Goal: Communication & Community: Answer question/provide support

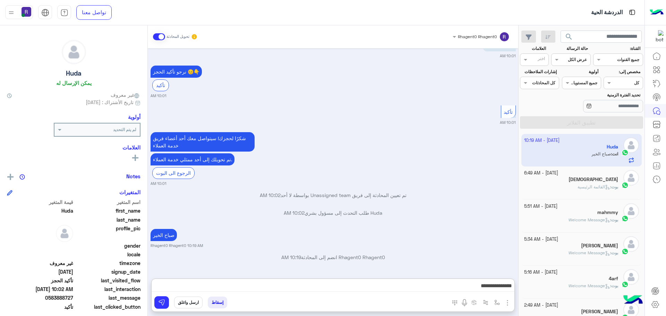
scroll to position [932, 0]
type textarea "**********"
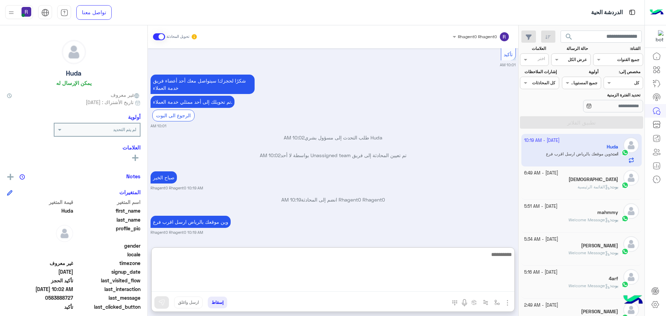
scroll to position [960, 0]
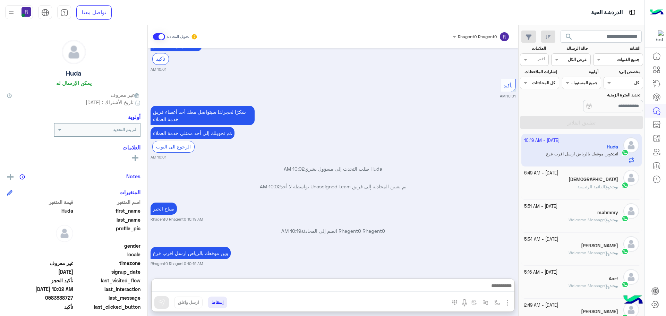
click at [432, 307] on div "إسقاط ارسل واغلق" at bounding box center [299, 303] width 295 height 15
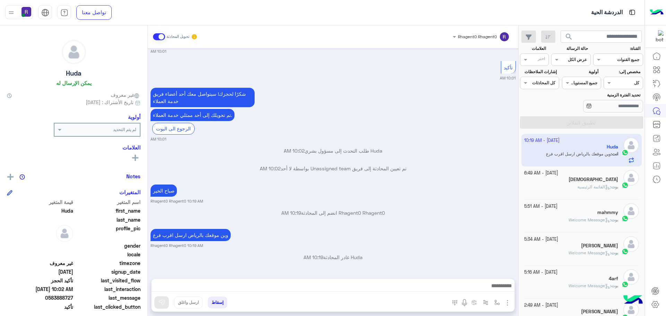
scroll to position [1020, 0]
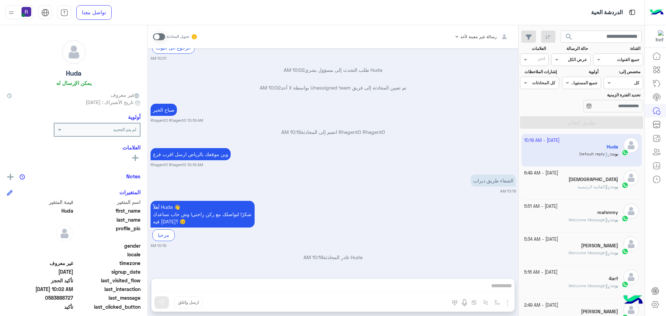
click at [498, 302] on div "رسالة غير معينة لأحد تحويل المحادثة [DATE] العروض و الاسعار 10:00 AM برجاء الاخ…" at bounding box center [333, 172] width 371 height 294
click at [157, 35] on span at bounding box center [159, 36] width 12 height 7
click at [161, 38] on span at bounding box center [159, 36] width 12 height 7
click at [158, 38] on span at bounding box center [159, 36] width 12 height 7
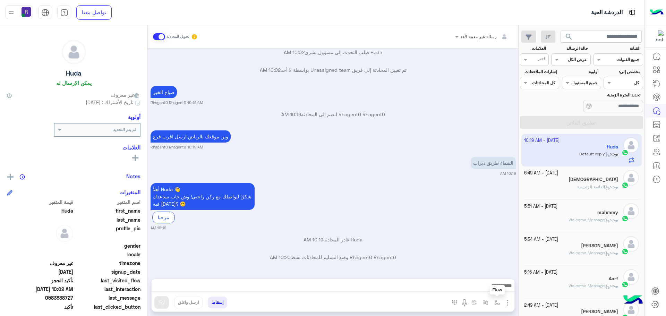
click at [498, 306] on button "button" at bounding box center [497, 302] width 11 height 11
click at [488, 287] on input "text" at bounding box center [481, 286] width 35 height 6
type input "****"
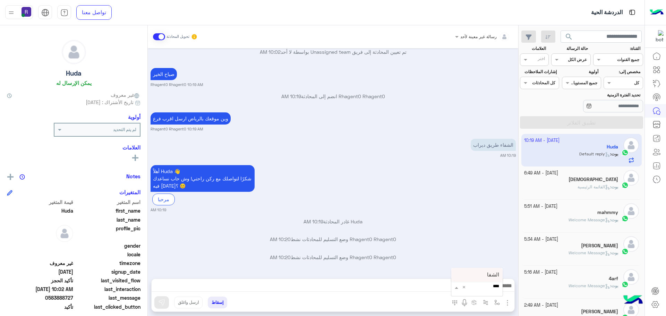
scroll to position [1074, 0]
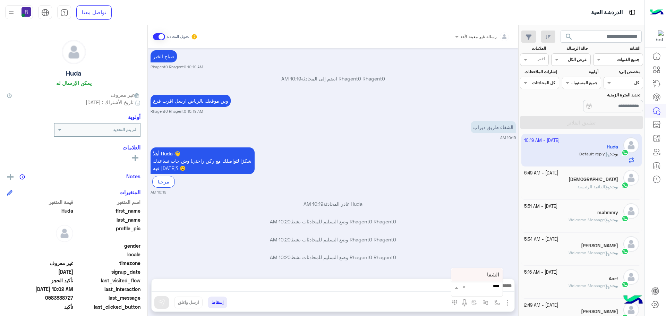
click at [491, 275] on span "الشفا" at bounding box center [493, 275] width 12 height 6
click at [494, 302] on button "button" at bounding box center [497, 302] width 11 height 11
click at [494, 286] on input "text" at bounding box center [485, 286] width 27 height 6
click at [484, 238] on div "الشفا" at bounding box center [476, 236] width 51 height 14
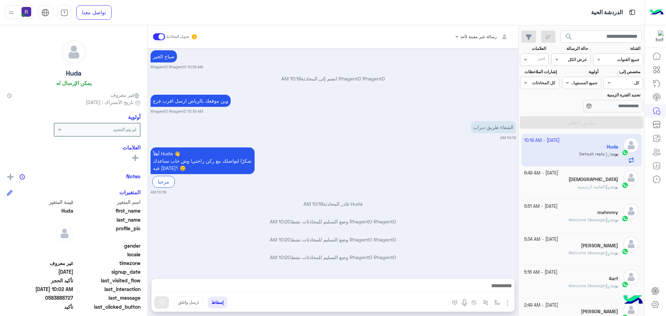
type textarea "*****"
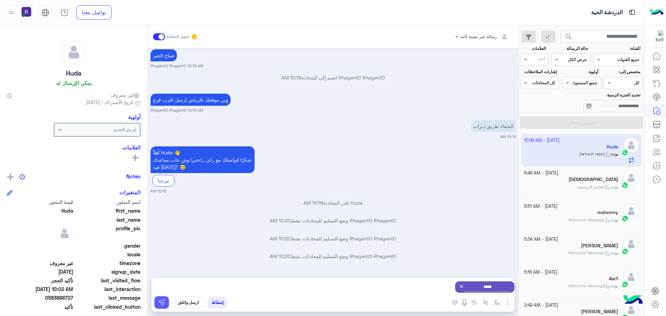
click at [162, 302] on img at bounding box center [161, 302] width 7 height 7
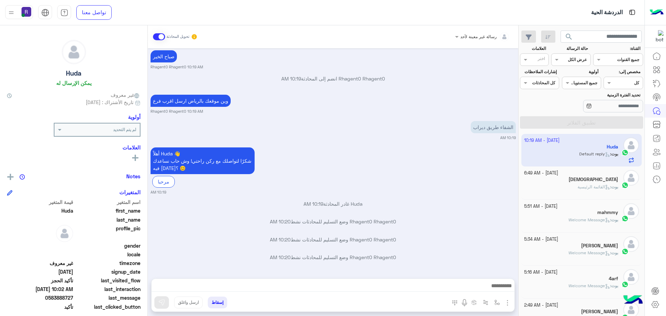
scroll to position [1074, 0]
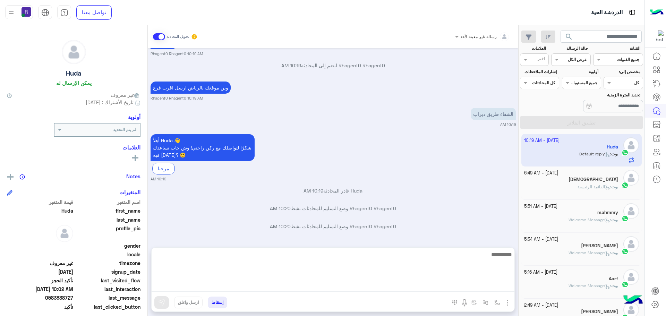
click at [341, 286] on textarea at bounding box center [333, 271] width 363 height 42
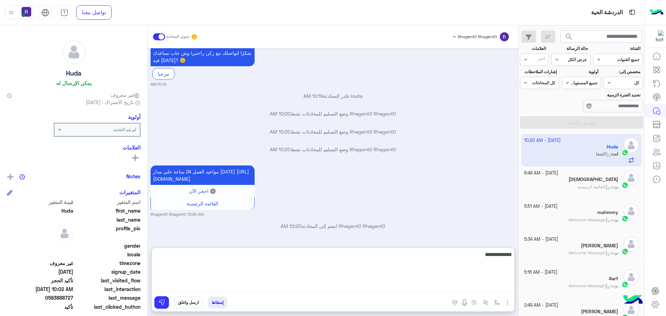
type textarea "**********"
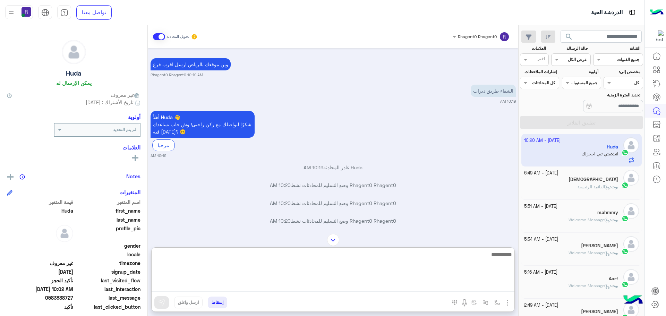
scroll to position [1042, 0]
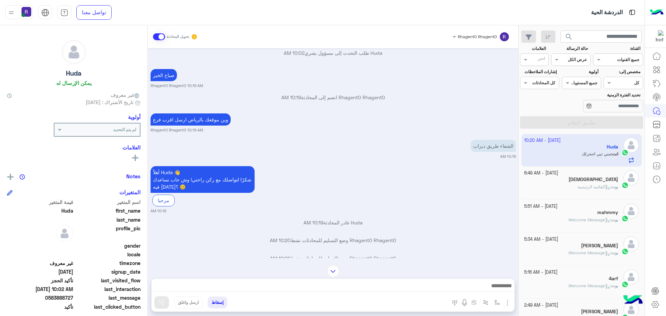
click at [428, 309] on div "إسقاط ارسل واغلق" at bounding box center [299, 303] width 295 height 15
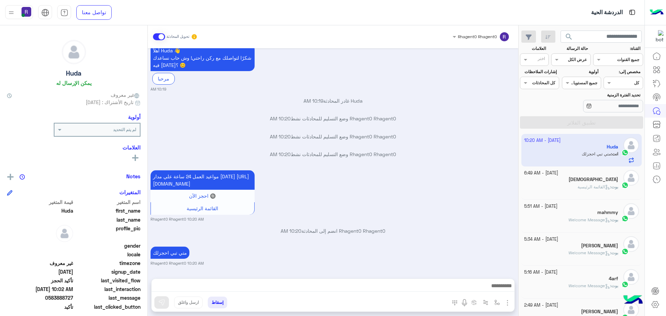
click at [585, 178] on div "[DEMOGRAPHIC_DATA]" at bounding box center [571, 180] width 94 height 7
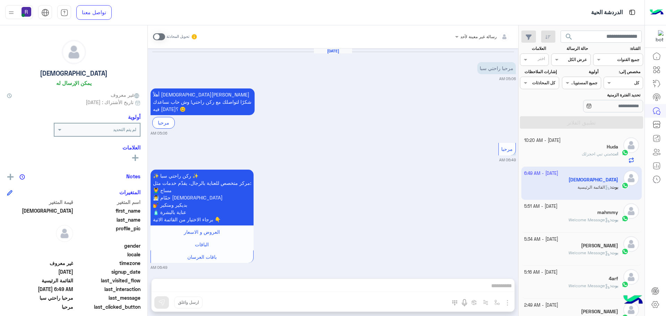
scroll to position [4, 0]
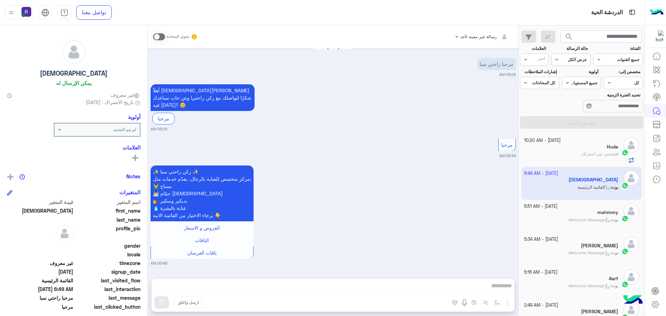
click at [360, 286] on div "رسالة غير معينة لأحد تحويل المحادثة [DATE] مرحبا راحتي سبا 05:06 AM أهلاً [PERS…" at bounding box center [333, 172] width 371 height 294
click at [551, 157] on div "انت : متي تبي احجزلك" at bounding box center [571, 157] width 94 height 12
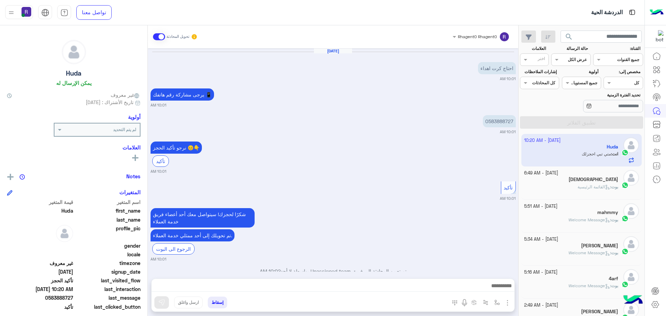
scroll to position [365, 0]
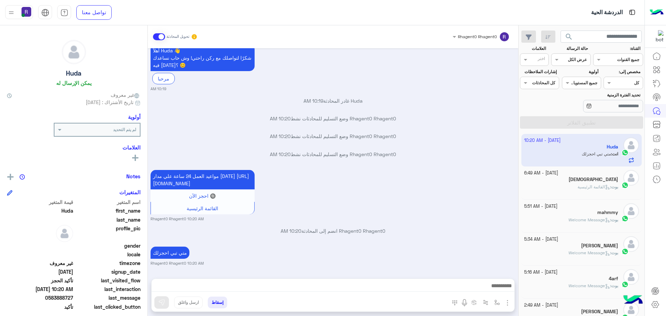
click at [584, 179] on div "[DEMOGRAPHIC_DATA]" at bounding box center [571, 180] width 94 height 7
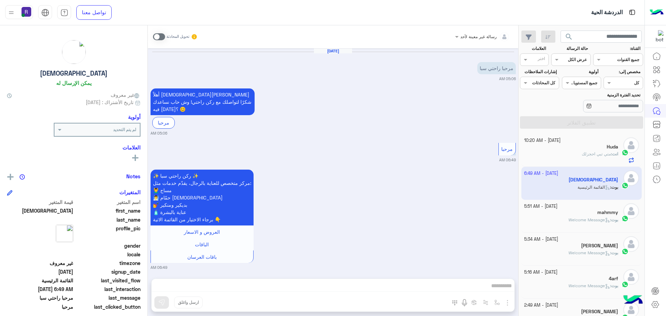
scroll to position [4, 0]
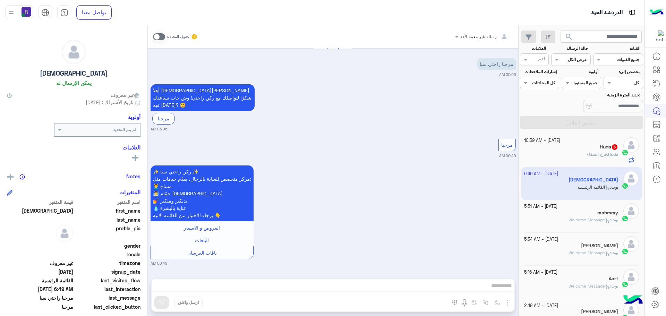
click at [589, 150] on div "Huda 3" at bounding box center [571, 147] width 94 height 7
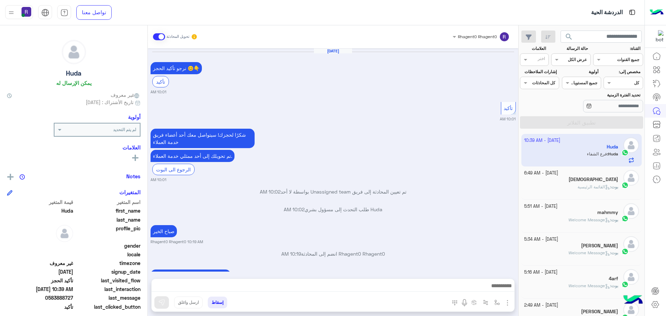
scroll to position [365, 0]
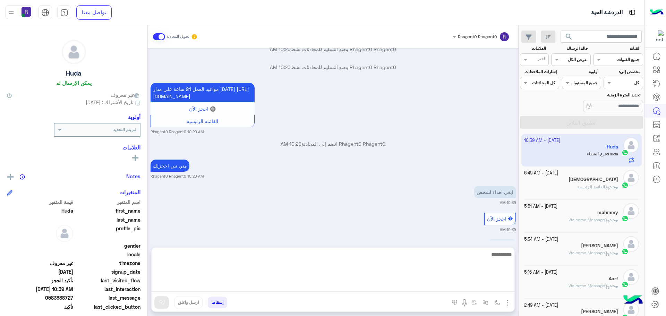
click at [489, 286] on textarea at bounding box center [333, 271] width 363 height 42
click at [461, 258] on textarea at bounding box center [333, 271] width 363 height 42
type textarea "**********"
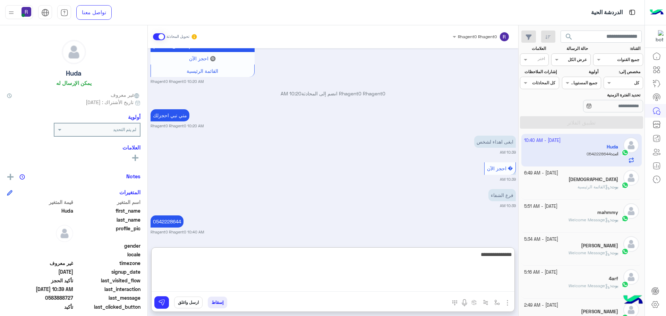
type textarea "**********"
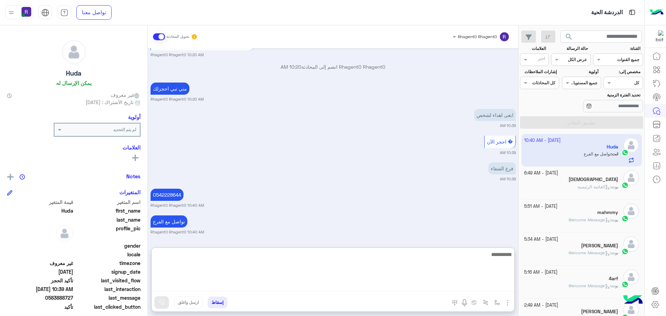
scroll to position [450, 0]
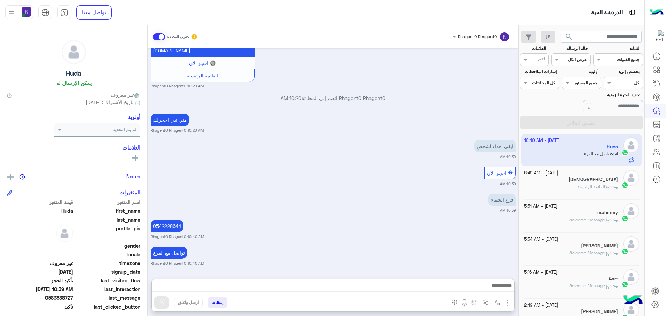
click at [385, 297] on div "إسقاط ارسل واغلق" at bounding box center [299, 303] width 295 height 15
click at [158, 37] on span at bounding box center [159, 36] width 12 height 7
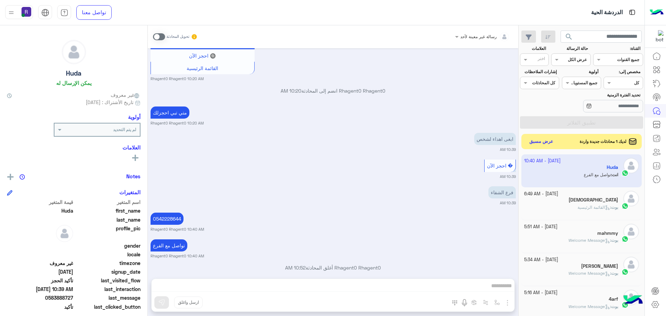
scroll to position [436, 0]
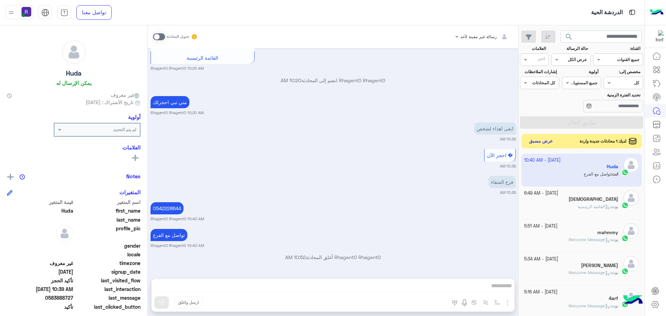
click at [536, 140] on button "عرض مسبق" at bounding box center [541, 141] width 29 height 9
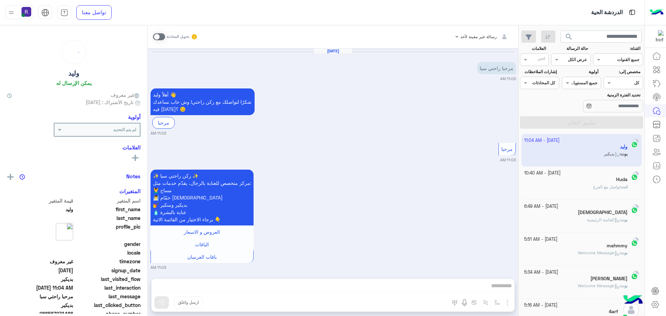
scroll to position [238, 0]
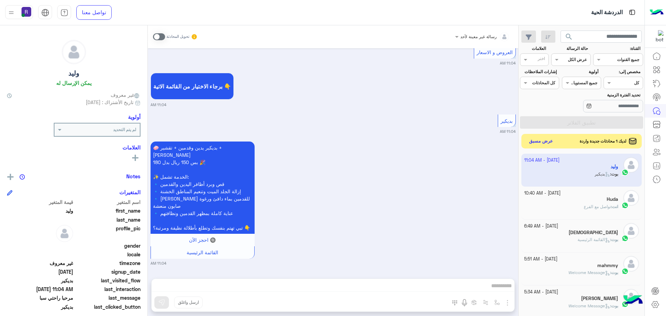
click at [541, 145] on button "عرض مسبق" at bounding box center [541, 141] width 29 height 9
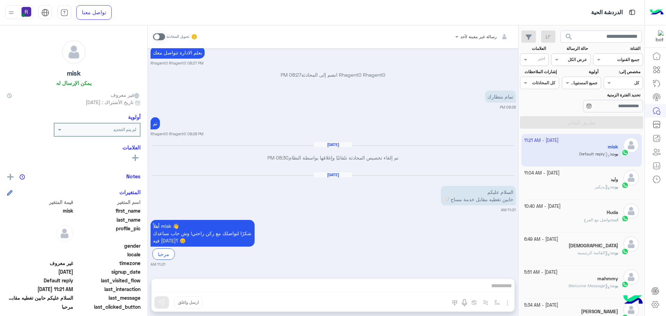
scroll to position [393, 0]
drag, startPoint x: 559, startPoint y: 151, endPoint x: 591, endPoint y: 150, distance: 31.9
click at [591, 150] on app-inbox-user "[DATE] - 11:21 AM [PERSON_NAME] : Default reply" at bounding box center [581, 150] width 121 height 33
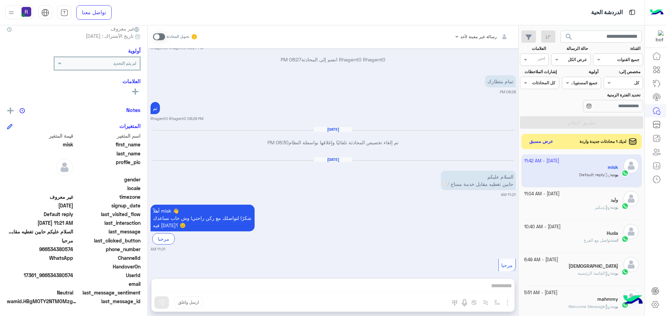
scroll to position [617, 0]
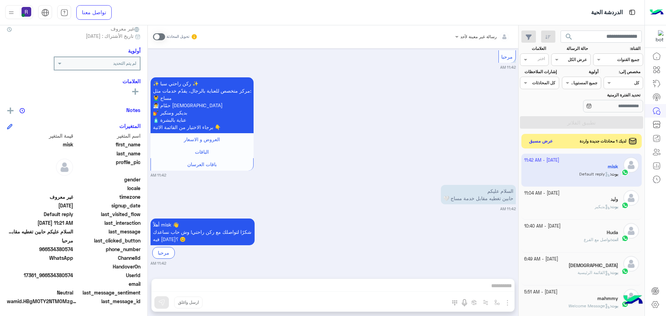
click at [537, 145] on button "عرض مسبق" at bounding box center [541, 141] width 29 height 9
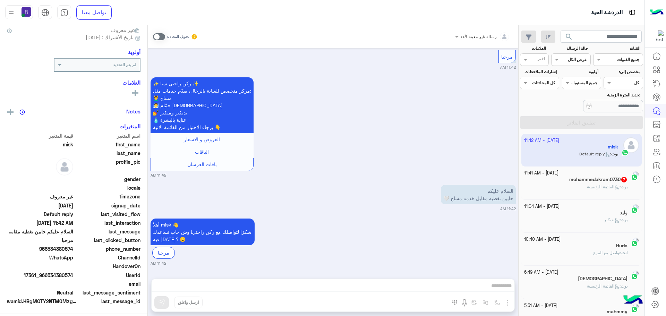
scroll to position [66, 0]
click at [558, 188] on div "بوت : القائمة الرئيسية" at bounding box center [576, 190] width 104 height 12
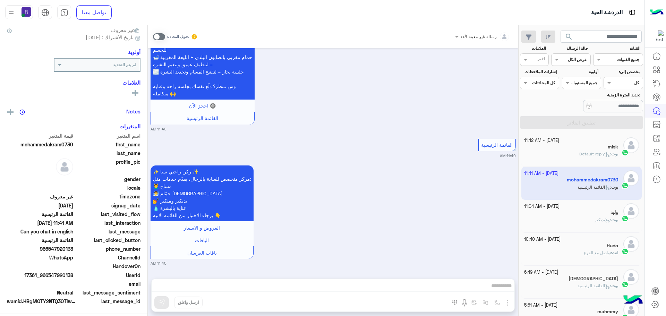
scroll to position [66, 0]
click at [559, 162] on div "[PERSON_NAME] : Default reply" at bounding box center [571, 157] width 94 height 12
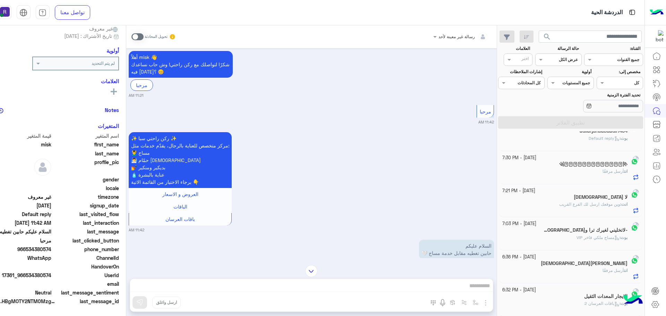
scroll to position [3, 0]
